Goal: Communication & Community: Answer question/provide support

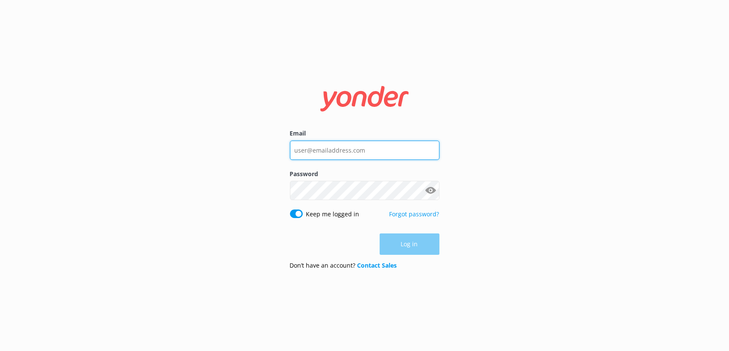
type input "[EMAIL_ADDRESS][DOMAIN_NAME]"
click at [347, 143] on input "[EMAIL_ADDRESS][DOMAIN_NAME]" at bounding box center [364, 150] width 149 height 19
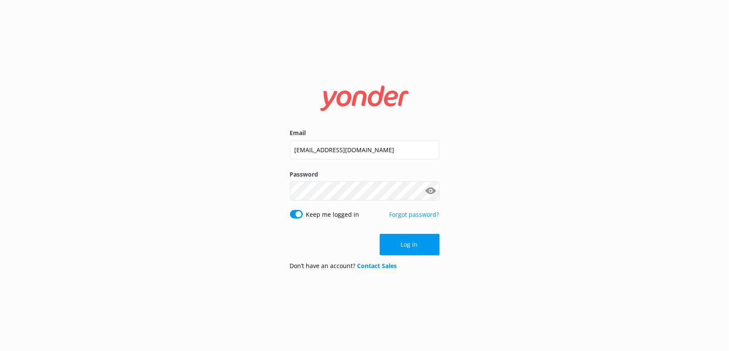
click at [298, 216] on input "Keep me logged in" at bounding box center [296, 214] width 13 height 9
checkbox input "false"
click at [321, 142] on input "[EMAIL_ADDRESS][DOMAIN_NAME]" at bounding box center [364, 149] width 149 height 19
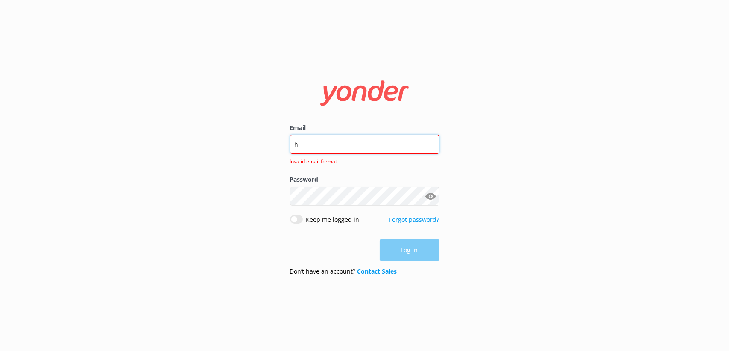
type input "[EMAIL_ADDRESS][PERSON_NAME][DOMAIN_NAME]"
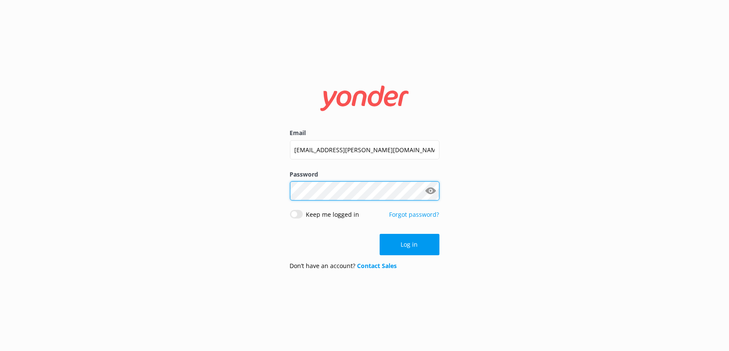
click button "Log in" at bounding box center [410, 244] width 60 height 21
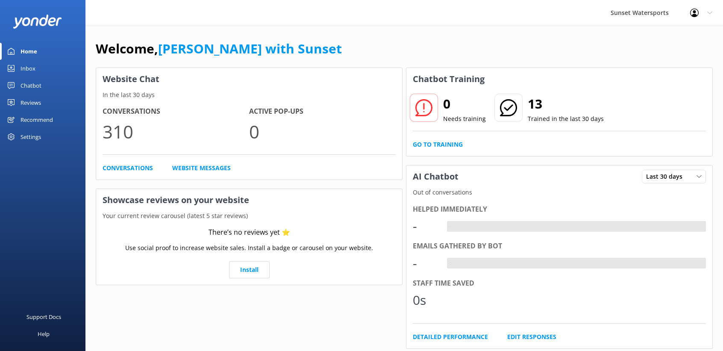
click at [40, 70] on link "Inbox" at bounding box center [42, 68] width 85 height 17
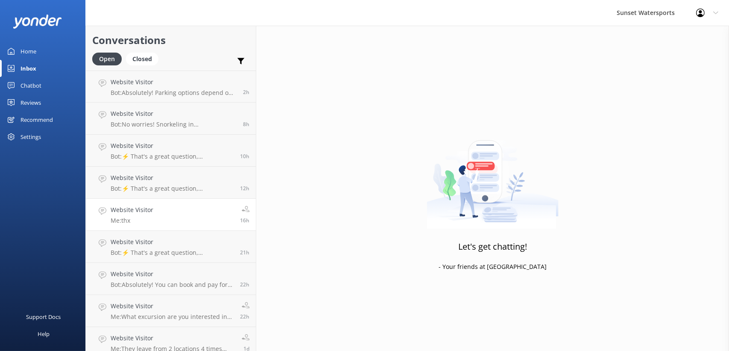
click at [152, 216] on link "Website Visitor Me: thx 16h" at bounding box center [171, 215] width 170 height 32
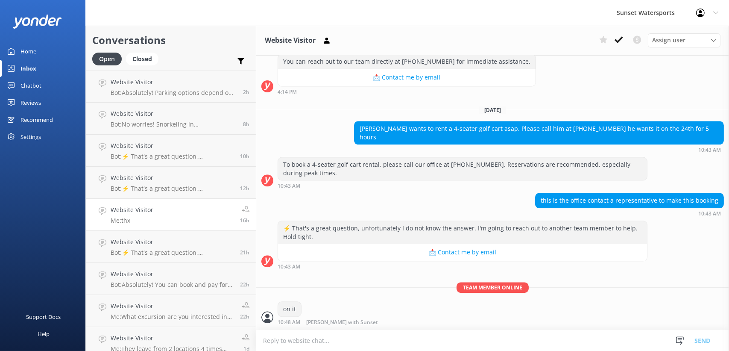
scroll to position [13532, 0]
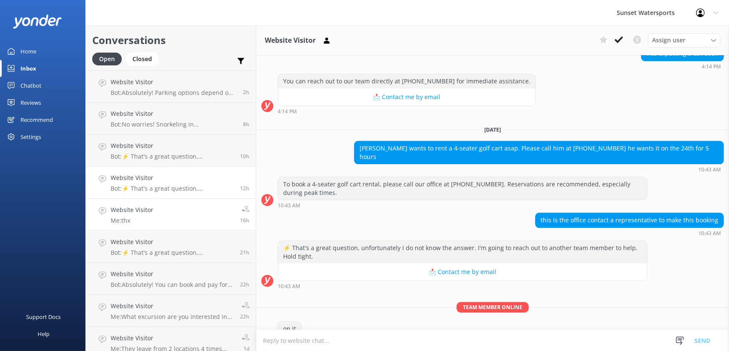
click at [170, 179] on h4 "Website Visitor" at bounding box center [172, 177] width 123 height 9
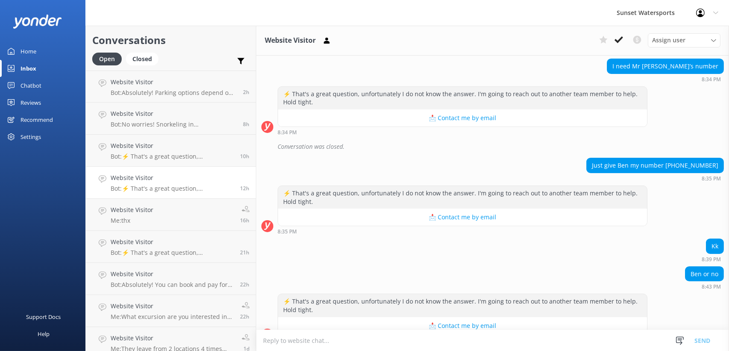
scroll to position [410, 0]
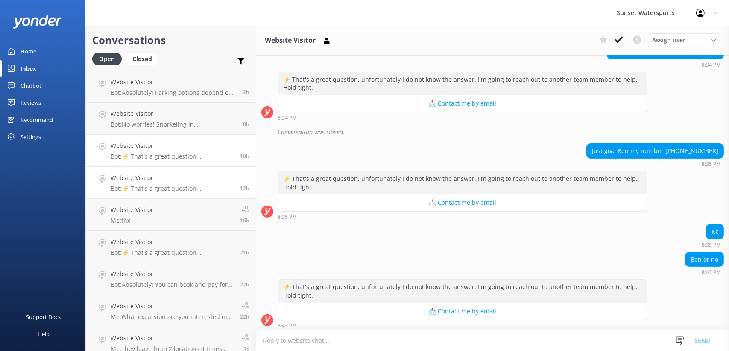
click at [171, 151] on div "Website Visitor Bot: ⚡ That's a great question, unfortunately I do not know the…" at bounding box center [172, 150] width 123 height 19
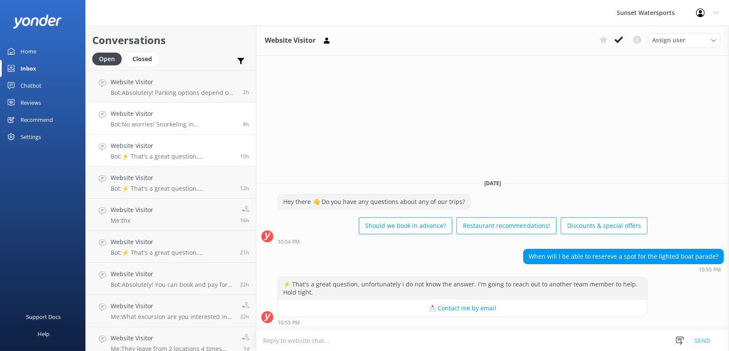
click at [174, 124] on p "Bot: No worries! Snorkeling in [GEOGRAPHIC_DATA] is beginner-friendly, and our …" at bounding box center [174, 124] width 126 height 8
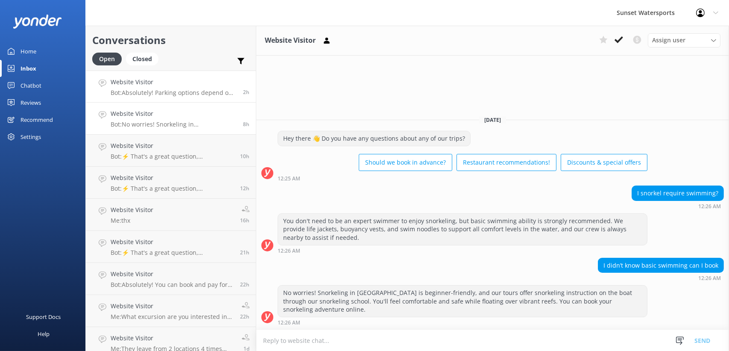
click at [164, 88] on div "Website Visitor Bot: Absolutely! Parking options depend on where your tour depa…" at bounding box center [174, 86] width 126 height 18
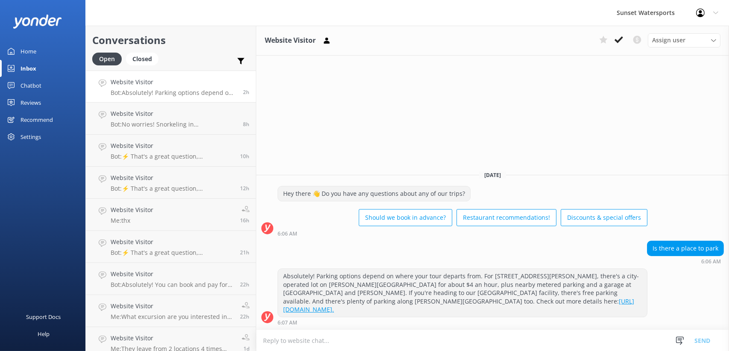
click at [325, 90] on div "Website Visitor Assign user [PERSON_NAME] at [GEOGRAPHIC_DATA][PERSON_NAME] wit…" at bounding box center [492, 188] width 473 height 325
click at [44, 51] on link "Home" at bounding box center [42, 51] width 85 height 17
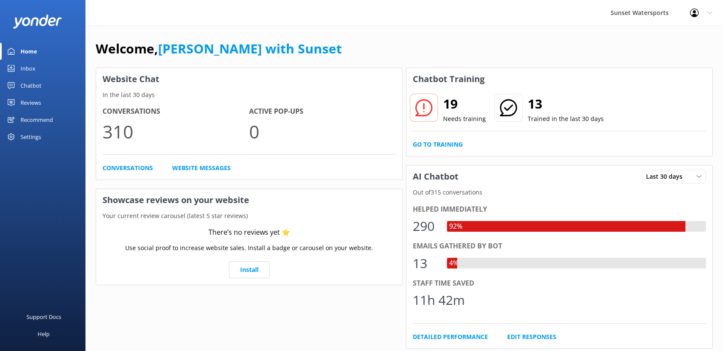
click at [29, 68] on div "Inbox" at bounding box center [28, 68] width 15 height 17
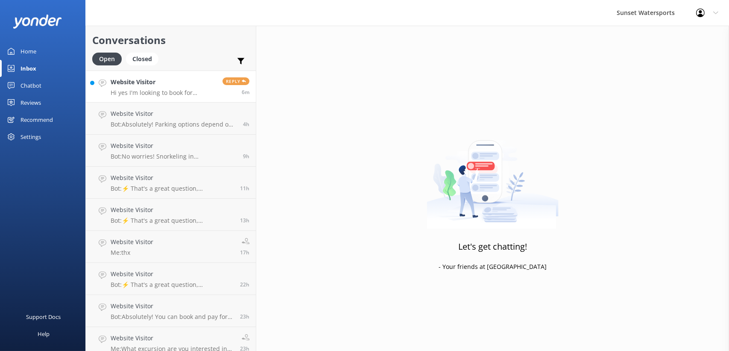
click at [182, 81] on h4 "Website Visitor" at bounding box center [163, 81] width 105 height 9
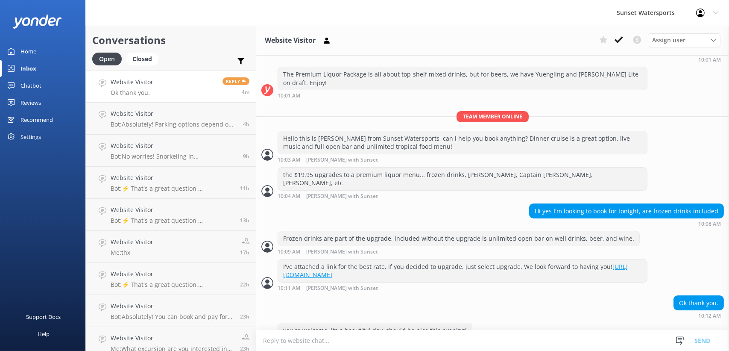
scroll to position [212, 0]
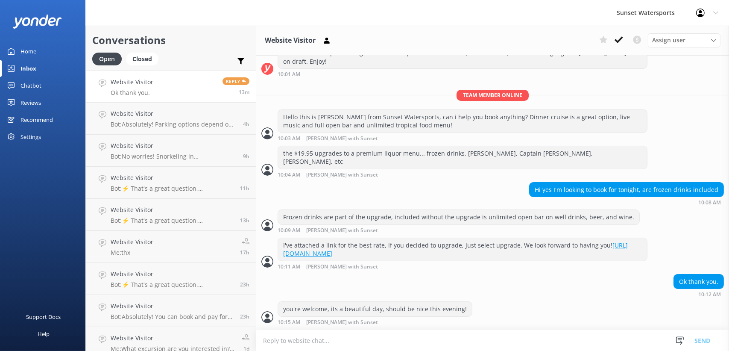
click at [162, 87] on link "Website Visitor Ok thank you. Reply 13m" at bounding box center [171, 86] width 170 height 32
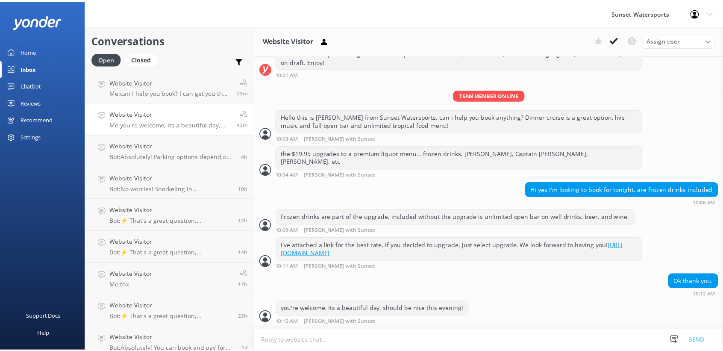
scroll to position [212, 0]
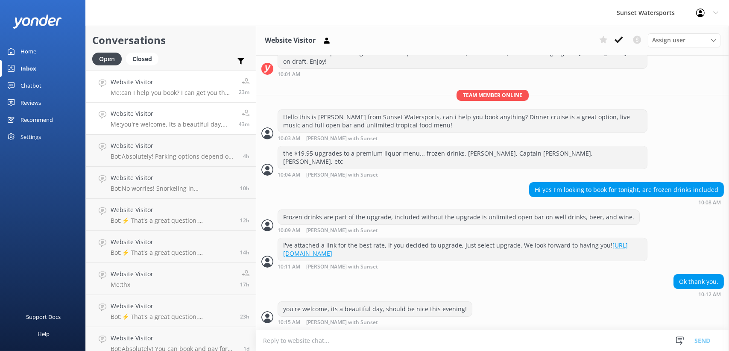
click at [170, 79] on h4 "Website Visitor" at bounding box center [172, 81] width 122 height 9
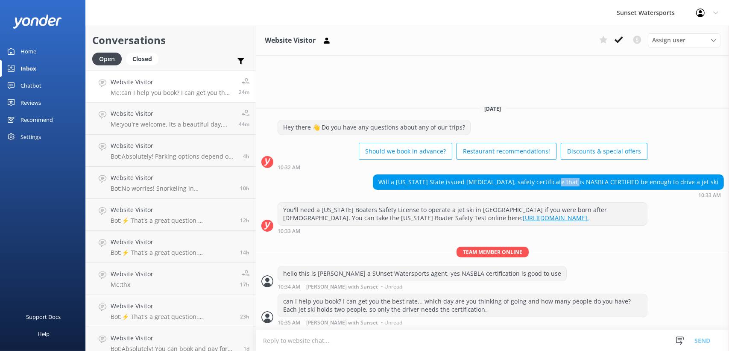
drag, startPoint x: 589, startPoint y: 181, endPoint x: 611, endPoint y: 187, distance: 23.0
click at [611, 187] on div "Will a New York State issued boating, safety certificate that is NASBLA CERTIFI…" at bounding box center [548, 182] width 350 height 15
drag, startPoint x: 611, startPoint y: 187, endPoint x: 606, endPoint y: 183, distance: 5.8
click at [351, 188] on div "Will a New York State issued boating, safety certificate that is NASBLA CERTIFI…" at bounding box center [492, 185] width 473 height 23
click at [21, 51] on div "Home" at bounding box center [29, 51] width 16 height 17
